Goal: Navigation & Orientation: Find specific page/section

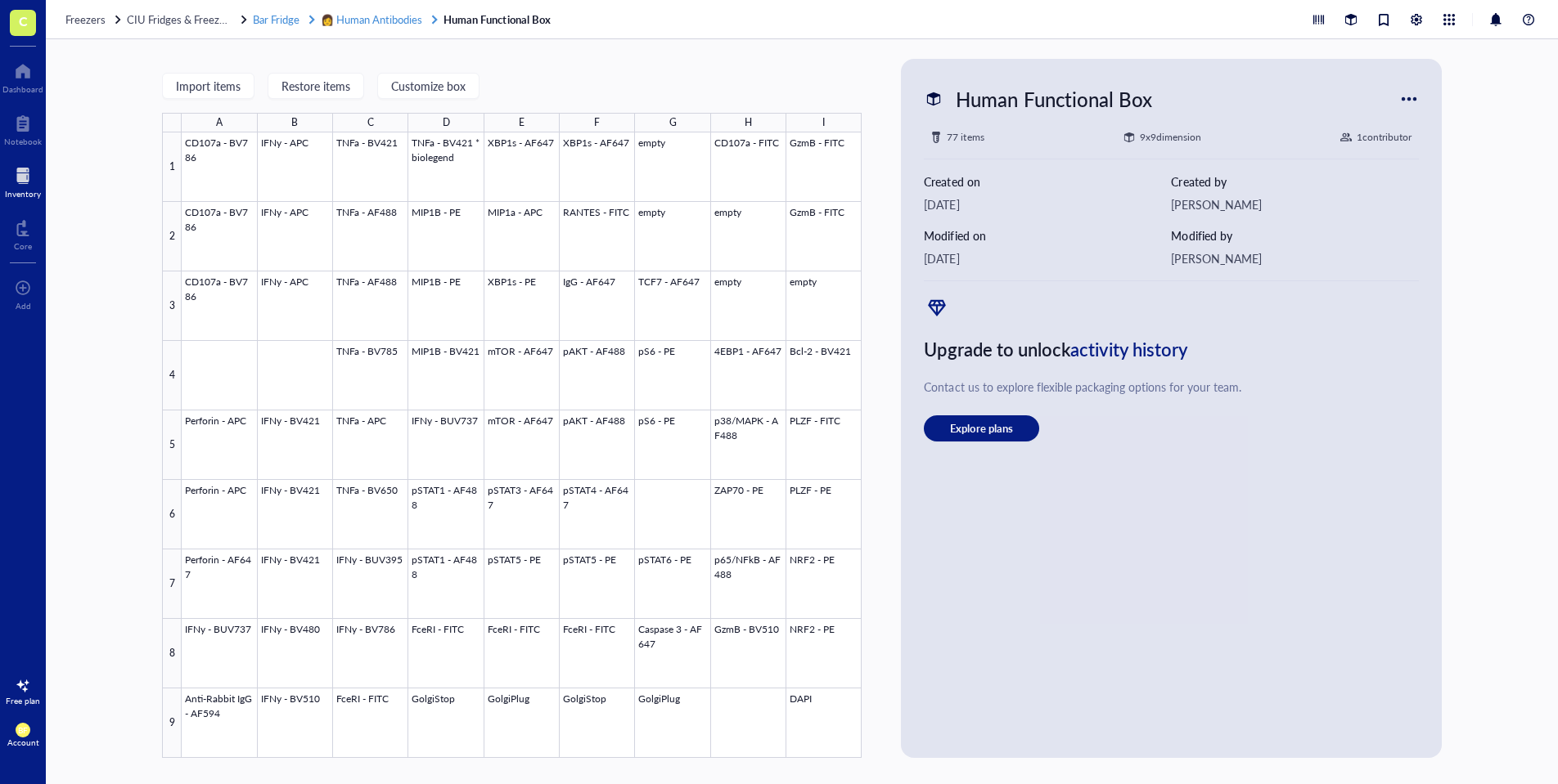
click at [401, 25] on span "👩 Human Antibodies" at bounding box center [371, 19] width 101 height 16
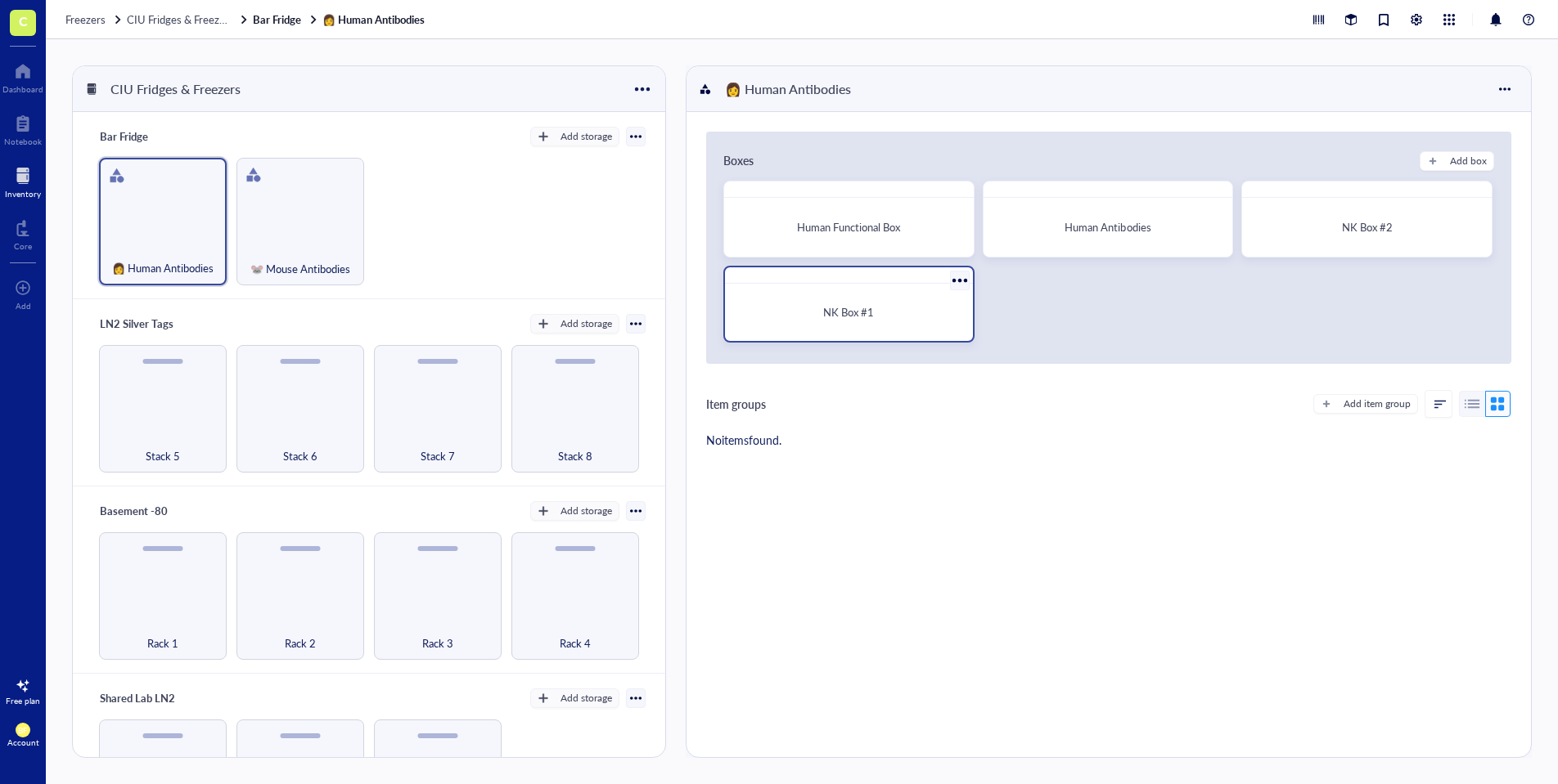
click at [900, 299] on div "NK Box #1" at bounding box center [849, 312] width 235 height 45
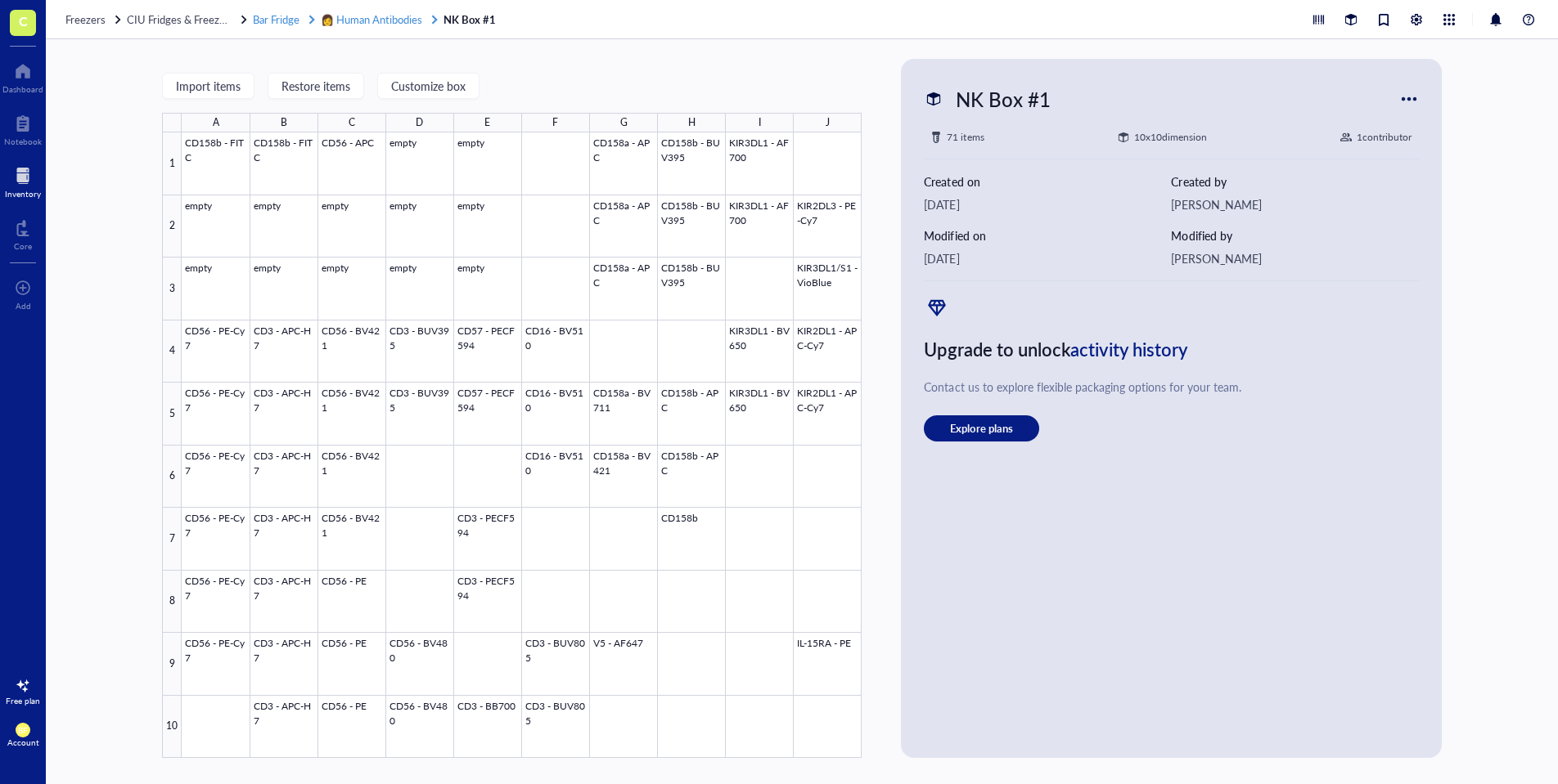
click at [371, 17] on span "👩 Human Antibodies" at bounding box center [371, 19] width 101 height 16
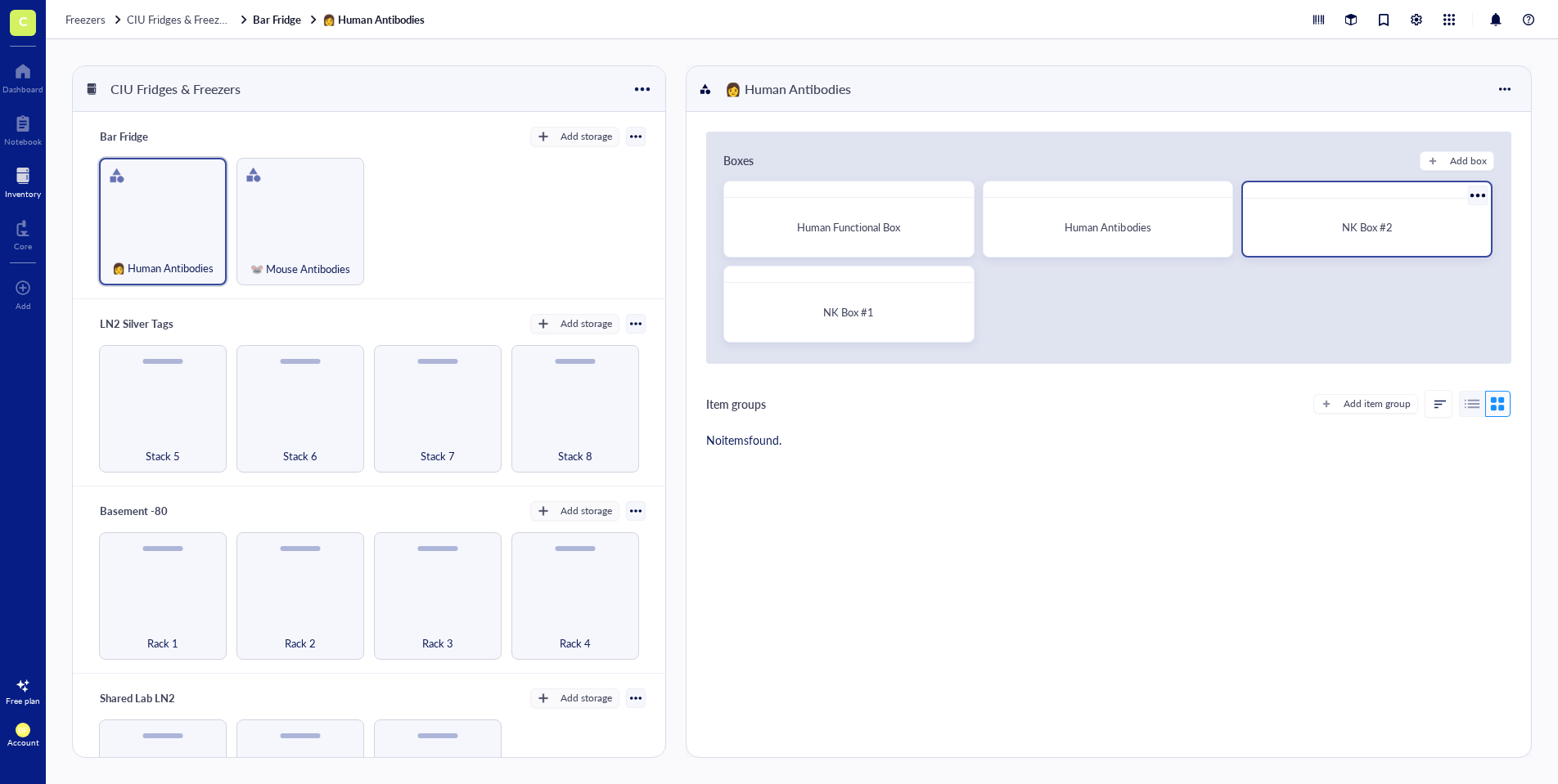
click at [1342, 225] on span "NK Box #2" at bounding box center [1367, 227] width 51 height 16
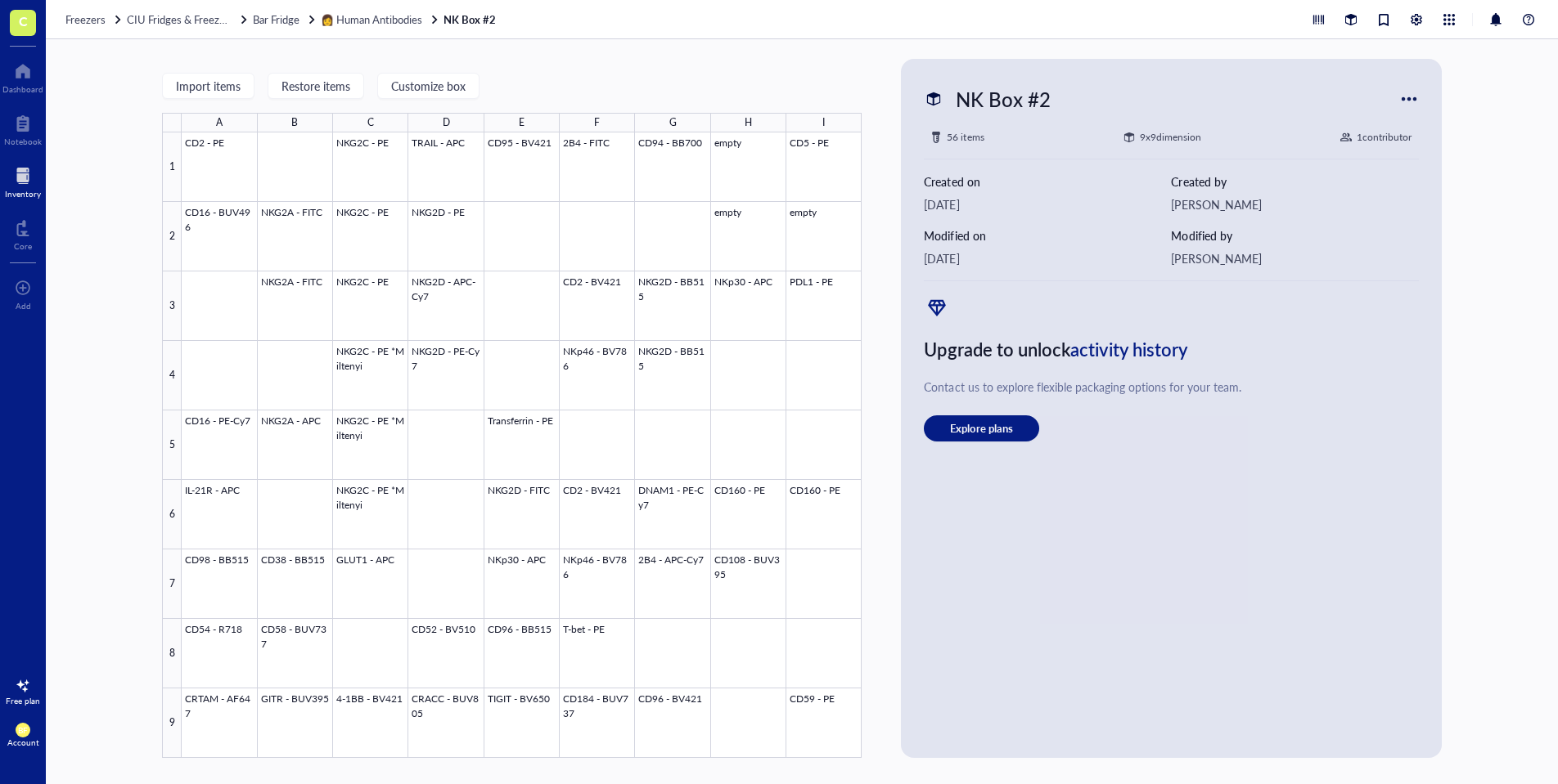
click at [1499, 59] on div "Import items Restore items Customize box A B C D E F G H I 1 2 3 4 5 6 7 8 9 CD…" at bounding box center [802, 412] width 1512 height 745
click at [407, 16] on span "👩 Human Antibodies" at bounding box center [371, 19] width 101 height 16
